Goal: Navigation & Orientation: Go to known website

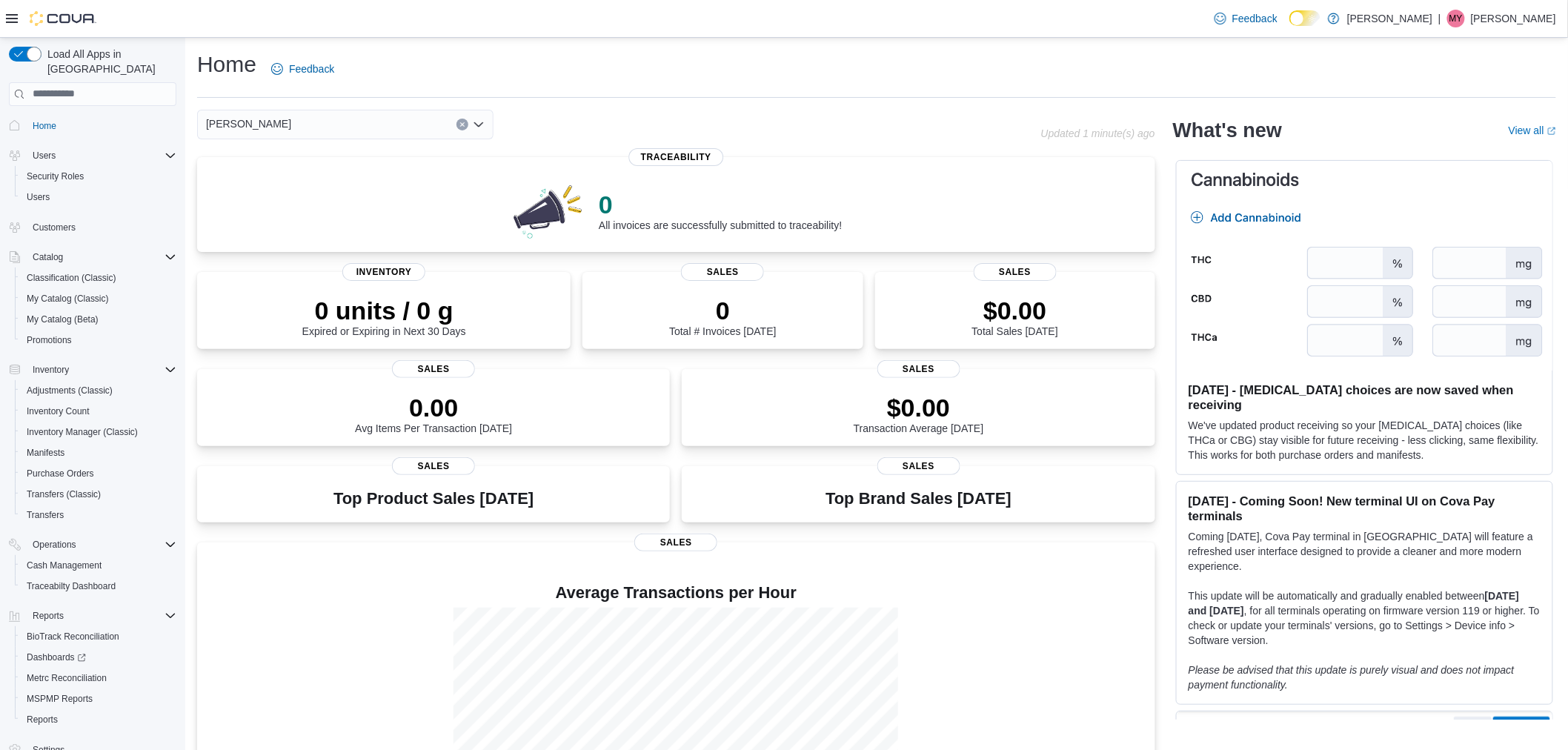
click at [1465, 14] on div "MY" at bounding box center [1456, 18] width 17 height 17
click at [1469, 149] on span "Sign Out" at bounding box center [1462, 147] width 40 height 14
